Goal: Use online tool/utility: Utilize a website feature to perform a specific function

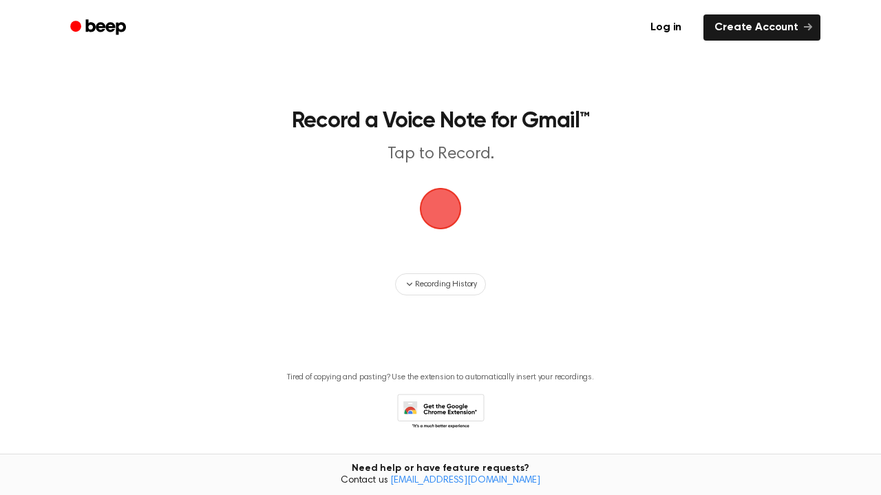
click at [432, 195] on span "button" at bounding box center [440, 208] width 39 height 39
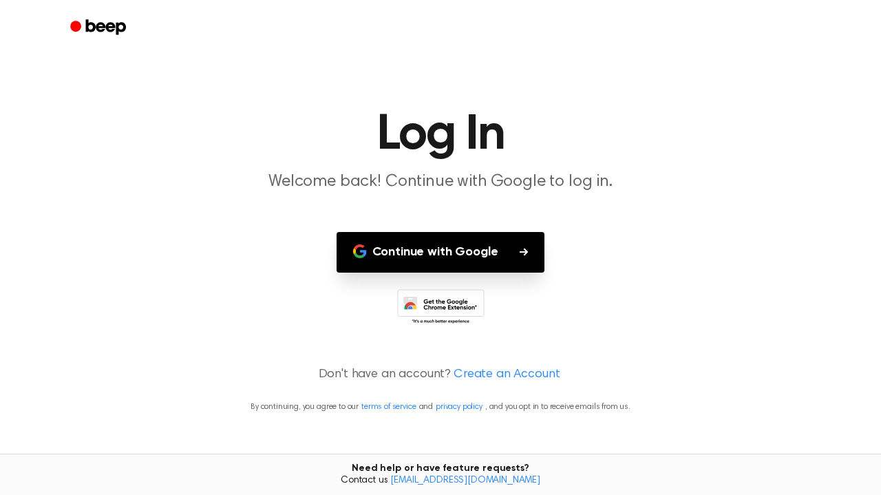
click at [453, 247] on button "Continue with Google" at bounding box center [441, 252] width 209 height 41
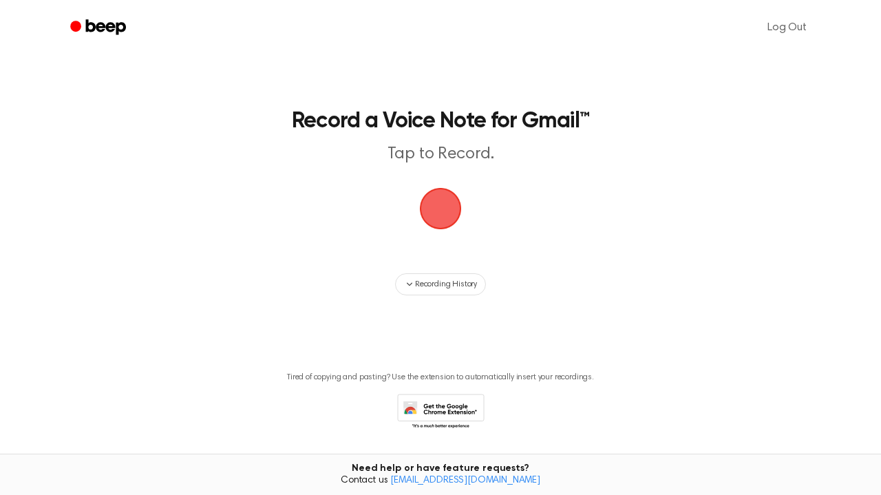
click at [415, 238] on main "Record a Voice Note for Gmail™ Tap to Record. Recording History Tired of copyin…" at bounding box center [440, 235] width 881 height 470
click at [434, 213] on span "button" at bounding box center [440, 208] width 39 height 39
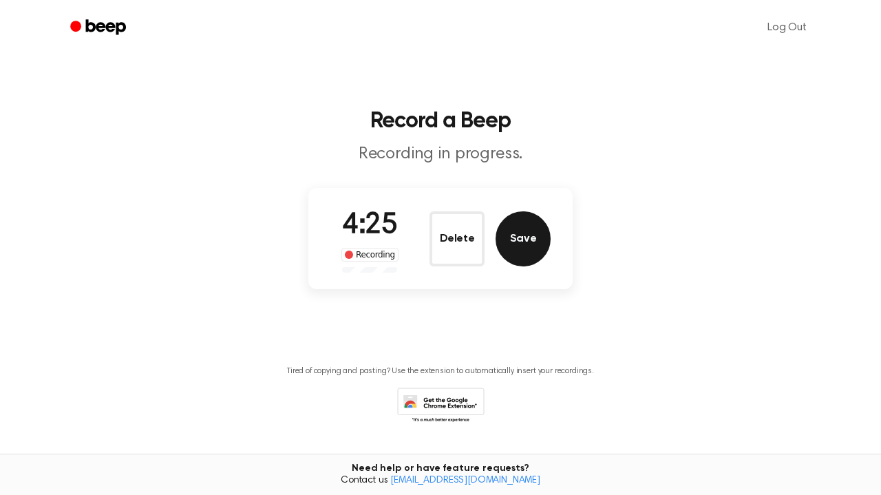
click at [521, 234] on button "Save" at bounding box center [523, 238] width 55 height 55
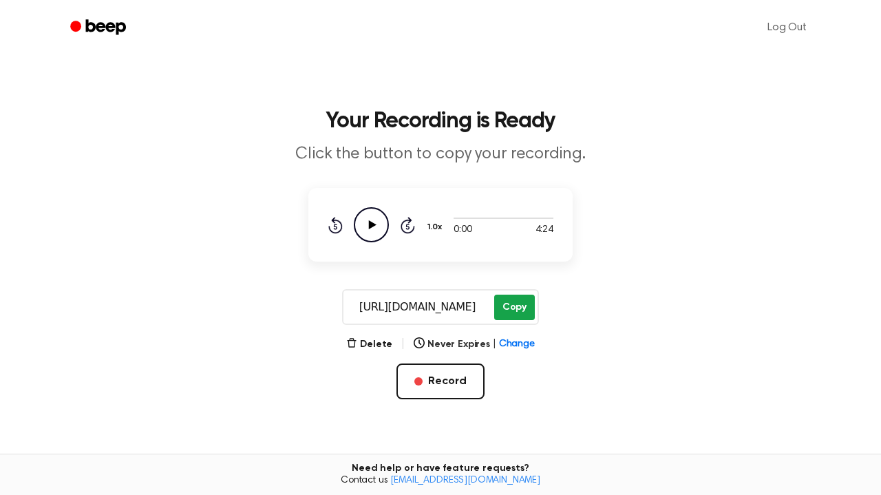
click at [522, 308] on button "Copy" at bounding box center [514, 307] width 41 height 25
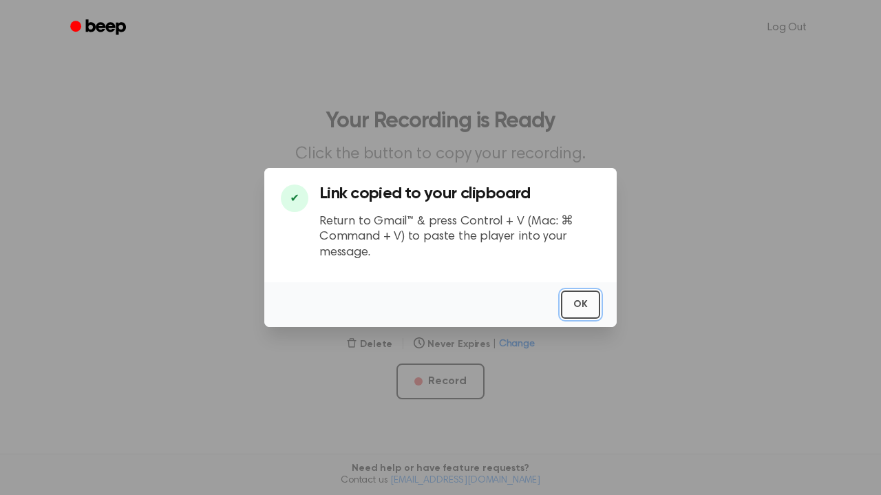
click at [578, 299] on button "OK" at bounding box center [580, 305] width 39 height 28
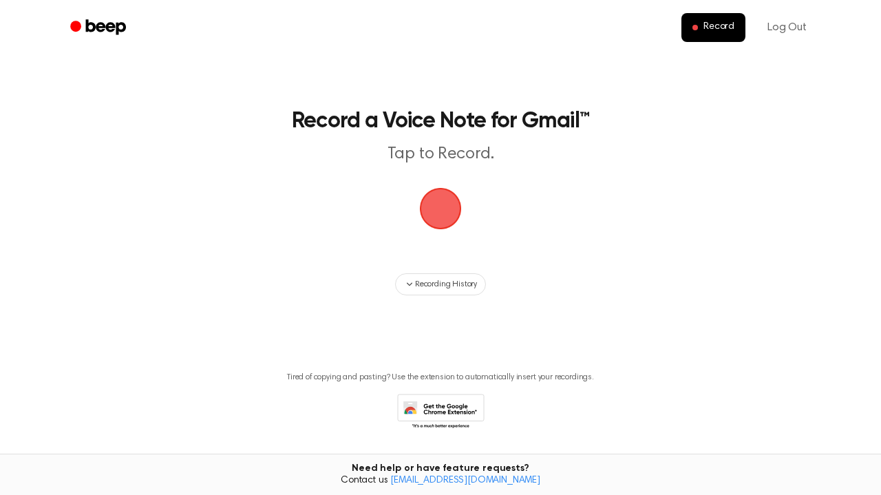
click at [445, 200] on span "button" at bounding box center [441, 209] width 45 height 45
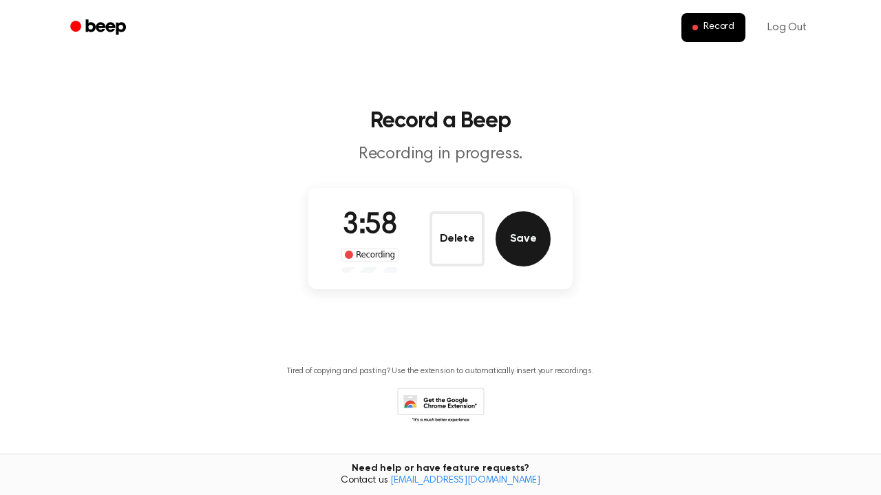
click at [529, 240] on button "Save" at bounding box center [523, 238] width 55 height 55
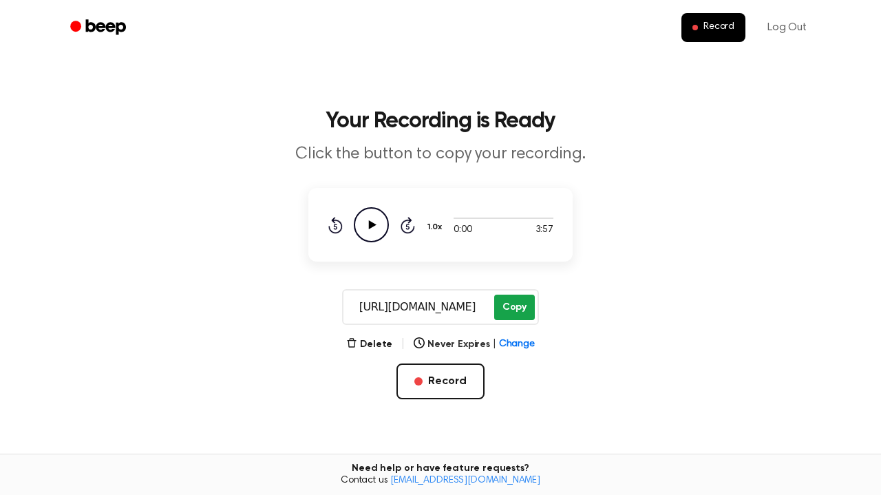
click at [503, 307] on button "Copy" at bounding box center [514, 307] width 41 height 25
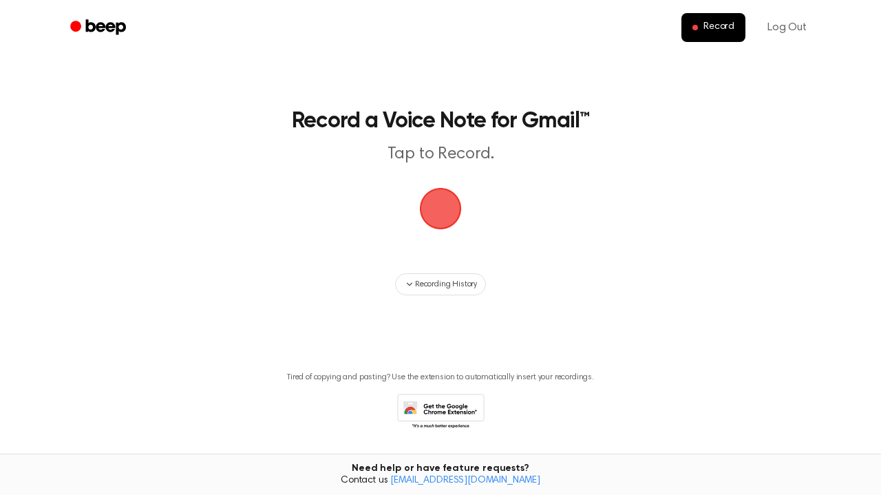
click at [448, 189] on span "button" at bounding box center [440, 208] width 39 height 39
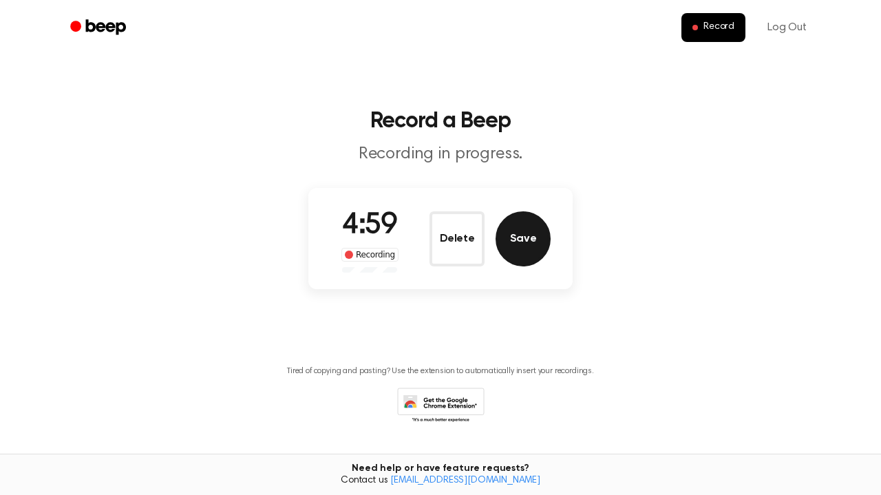
click at [527, 251] on button "Save" at bounding box center [523, 238] width 55 height 55
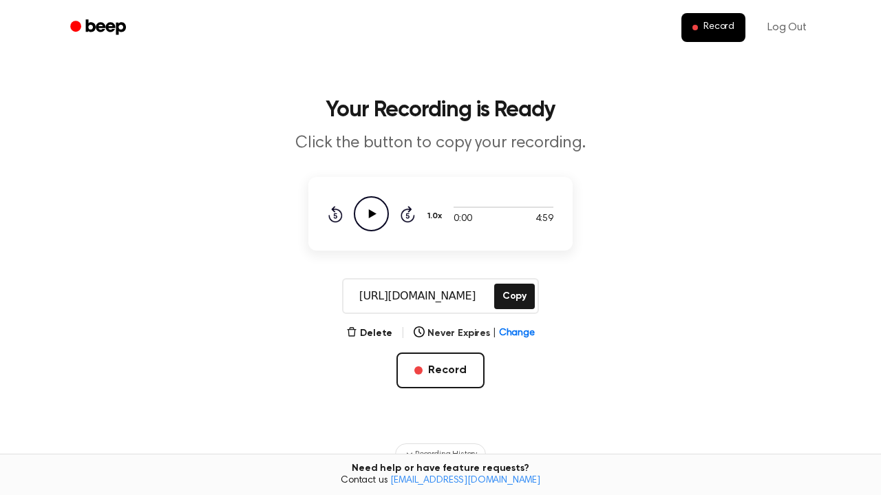
scroll to position [47, 0]
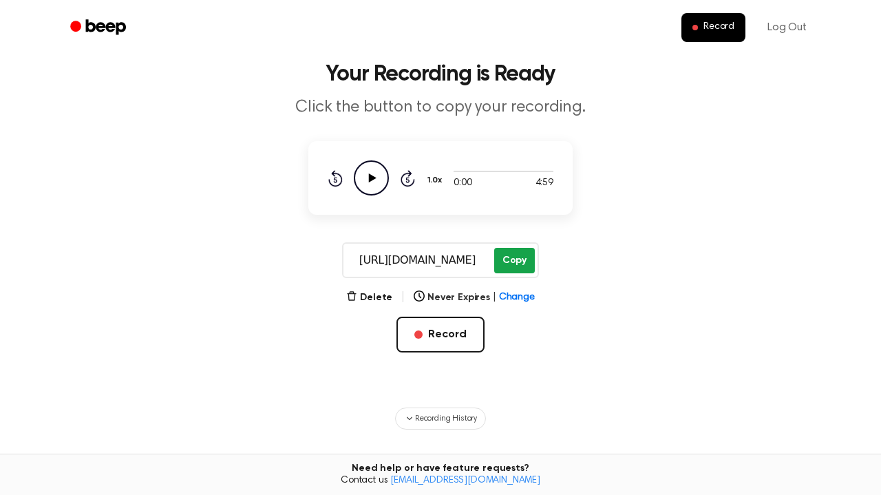
click at [512, 267] on button "Copy" at bounding box center [514, 260] width 41 height 25
